Goal: Communication & Community: Answer question/provide support

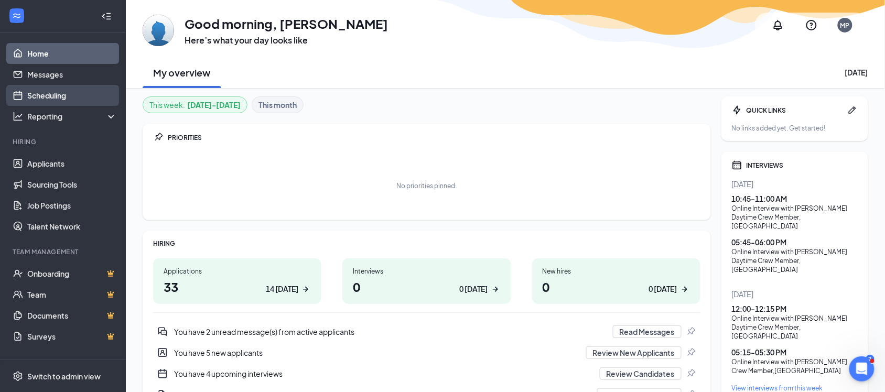
click at [53, 94] on link "Scheduling" at bounding box center [72, 95] width 90 height 21
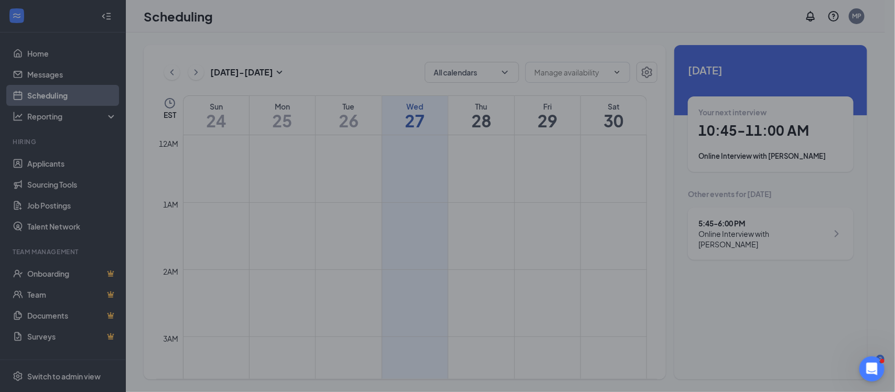
scroll to position [515, 0]
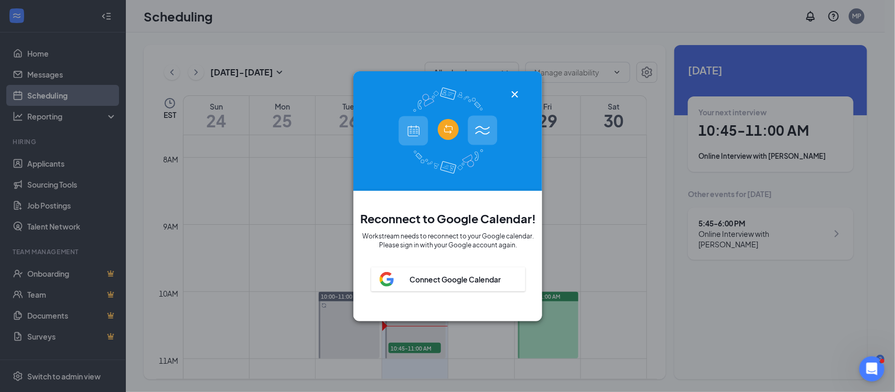
click at [513, 88] on icon "Cross" at bounding box center [514, 94] width 13 height 13
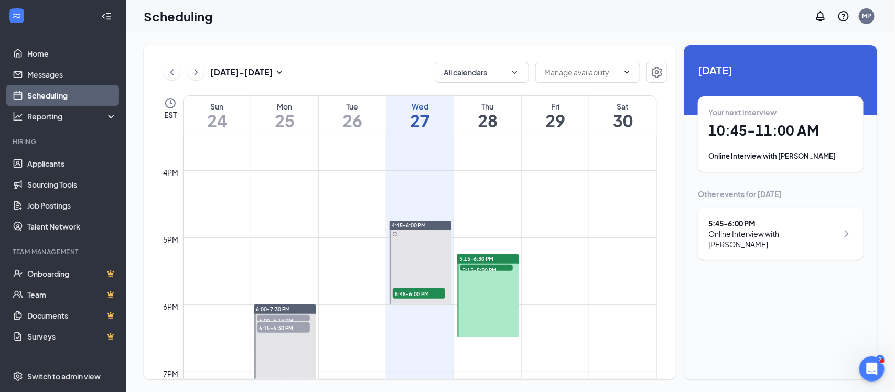
scroll to position [1065, 0]
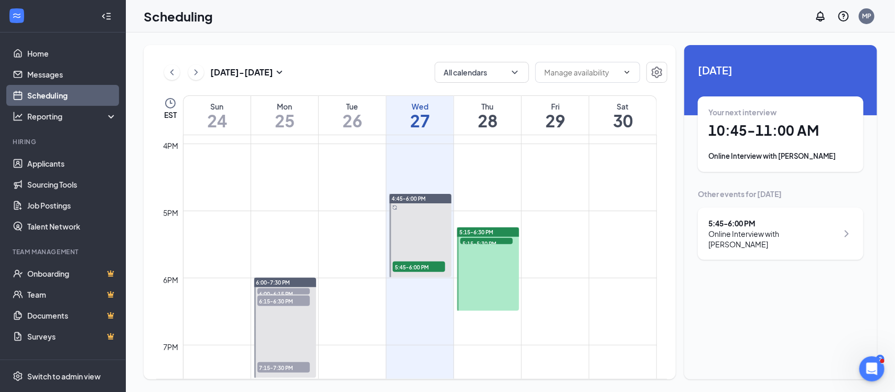
click at [753, 145] on div "Your next interview 10:45 - 11:00 AM Online Interview with [PERSON_NAME]" at bounding box center [780, 134] width 145 height 55
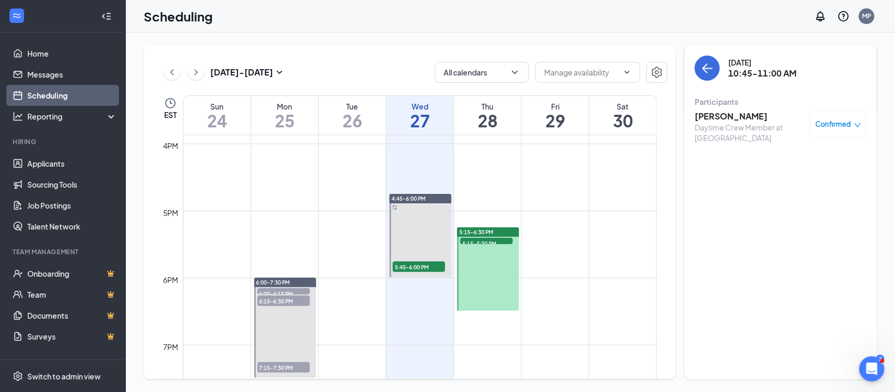
click at [746, 118] on h3 "[PERSON_NAME]" at bounding box center [750, 117] width 110 height 12
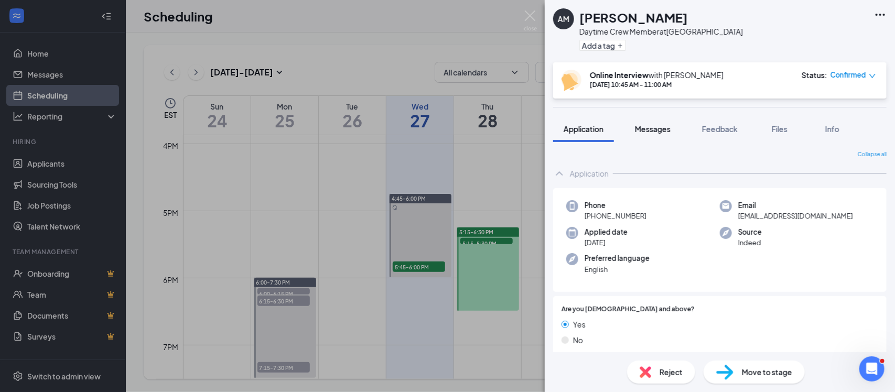
click at [666, 129] on span "Messages" at bounding box center [653, 128] width 36 height 9
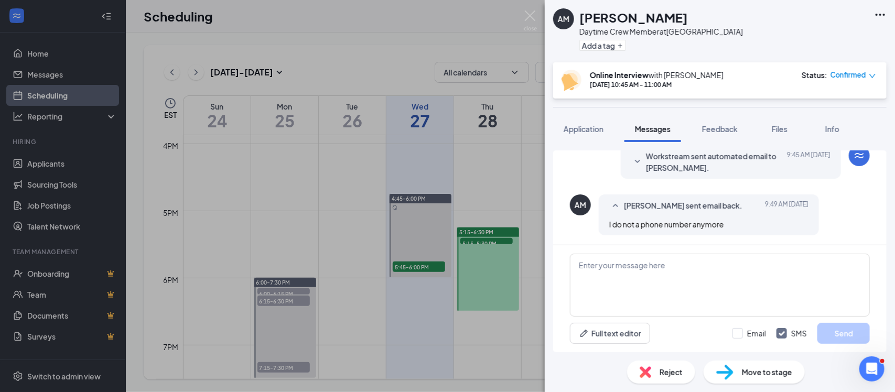
scroll to position [457, 0]
click at [767, 279] on textarea at bounding box center [720, 285] width 300 height 63
type textarea "OK are you able to do a xoom interview?"
click at [835, 339] on button "Send" at bounding box center [843, 333] width 52 height 21
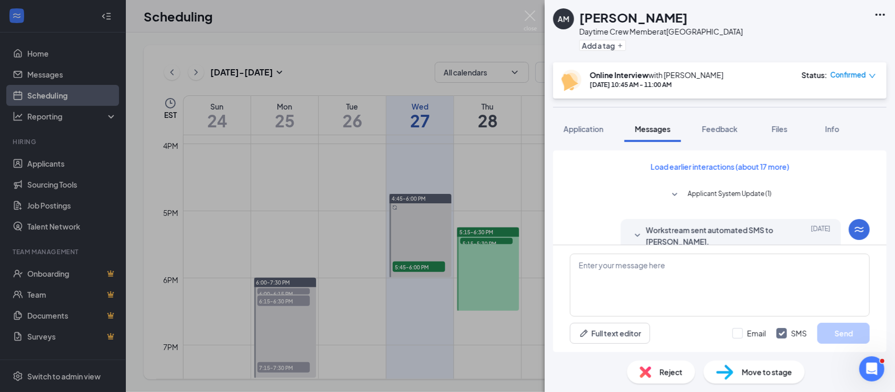
scroll to position [0, 0]
click at [582, 125] on span "Application" at bounding box center [583, 128] width 40 height 9
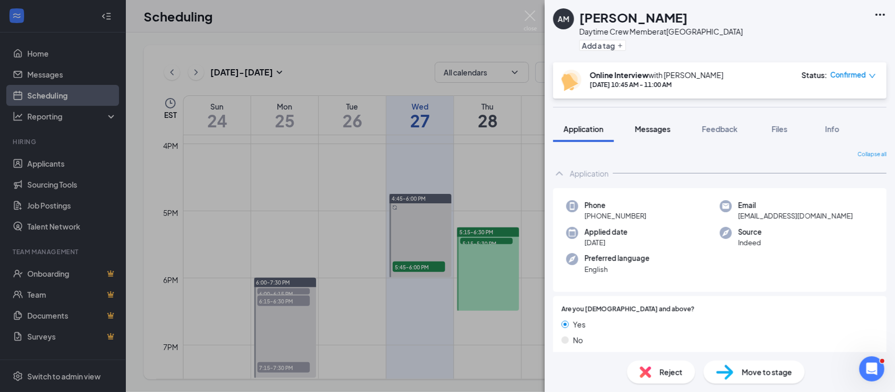
click at [658, 128] on span "Messages" at bounding box center [653, 128] width 36 height 9
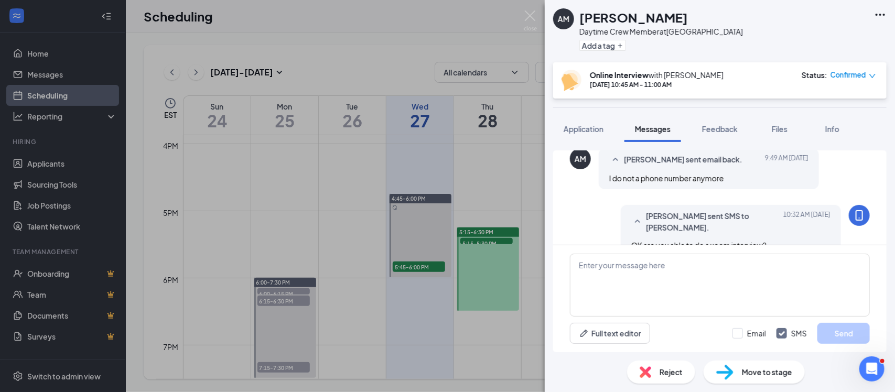
scroll to position [493, 0]
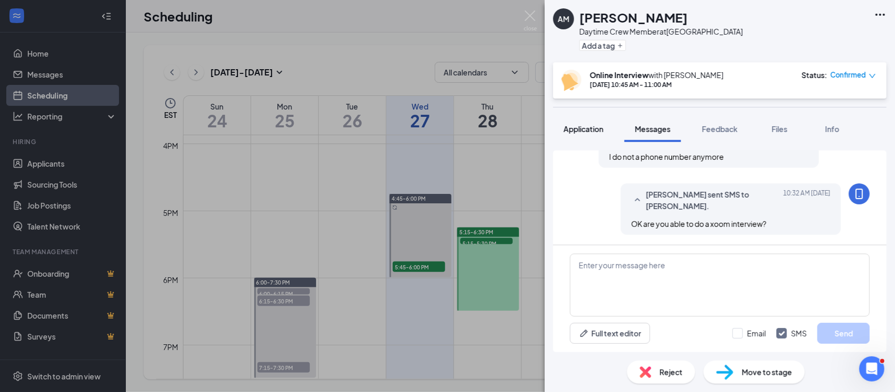
click at [590, 136] on button "Application" at bounding box center [583, 129] width 61 height 26
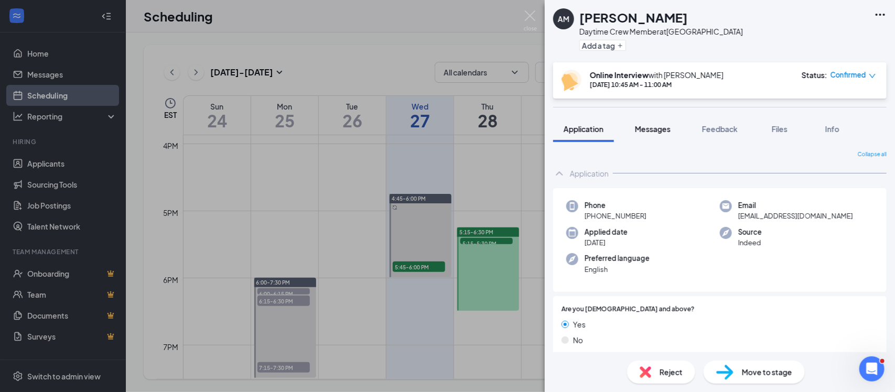
click at [646, 133] on span "Messages" at bounding box center [653, 128] width 36 height 9
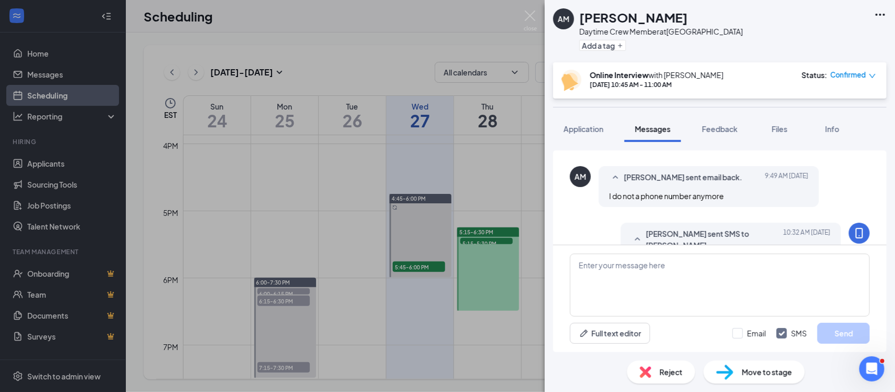
scroll to position [493, 0]
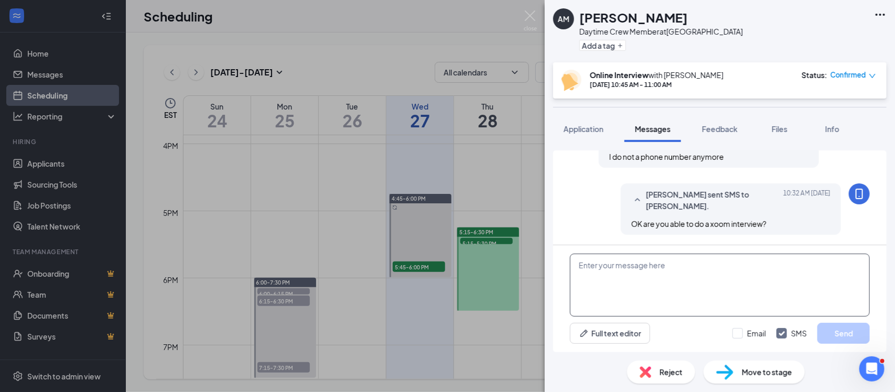
click at [613, 262] on textarea at bounding box center [720, 285] width 300 height 63
click at [531, 21] on img at bounding box center [530, 20] width 13 height 20
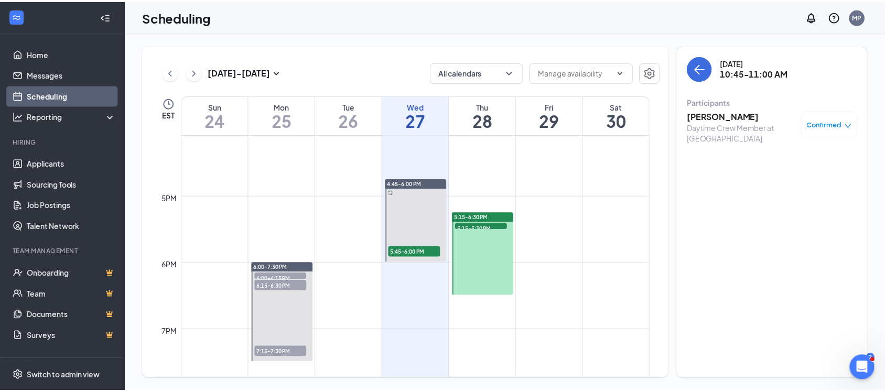
scroll to position [1089, 0]
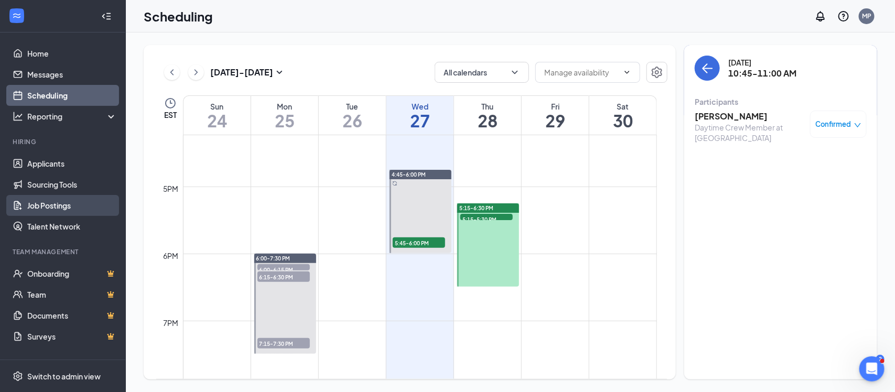
click at [43, 208] on link "Job Postings" at bounding box center [72, 205] width 90 height 21
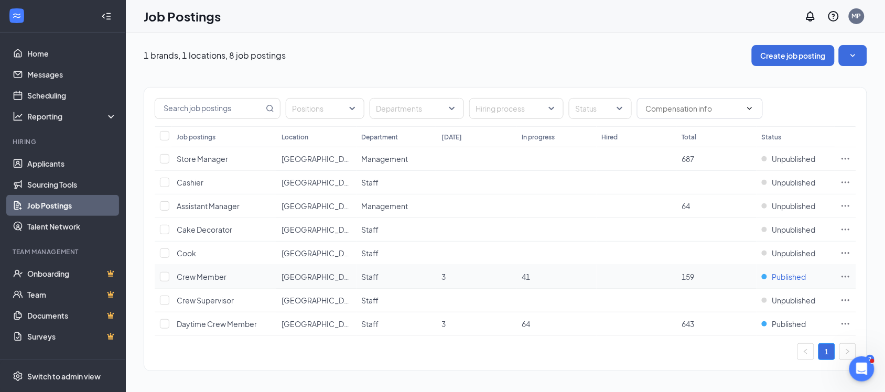
click at [793, 279] on span "Published" at bounding box center [789, 277] width 34 height 10
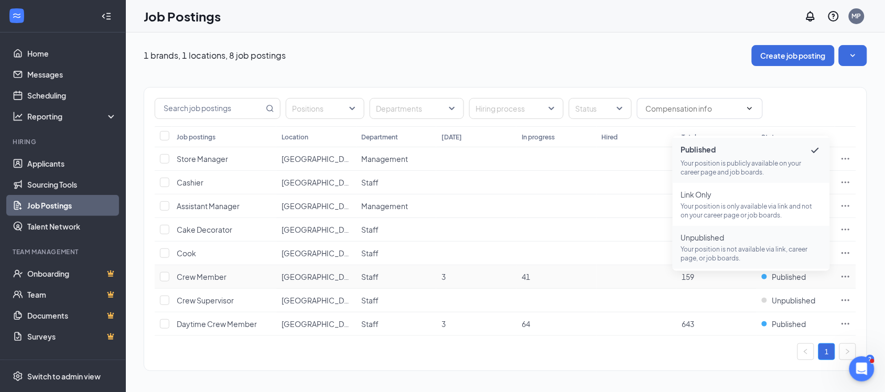
click at [764, 248] on p "Your position is not available via link, career page, or job boards." at bounding box center [751, 254] width 140 height 18
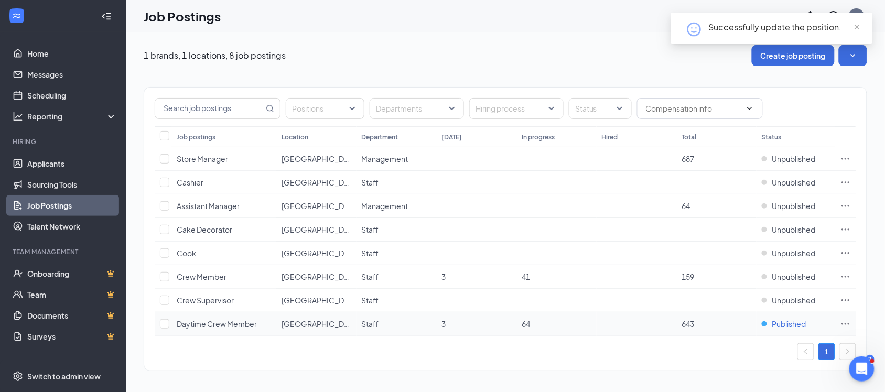
click at [779, 326] on span "Published" at bounding box center [789, 324] width 34 height 10
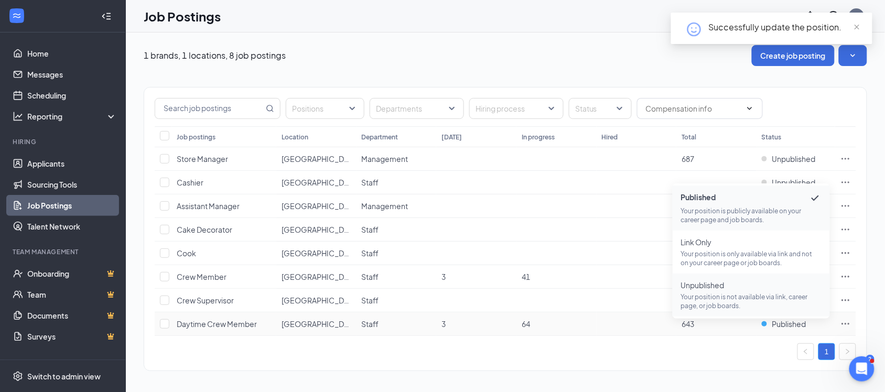
click at [753, 295] on p "Your position is not available via link, career page, or job boards." at bounding box center [751, 301] width 140 height 18
